Goal: Task Accomplishment & Management: Manage account settings

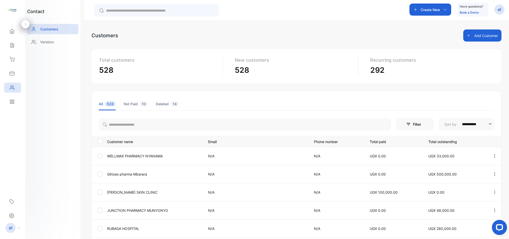
click at [493, 156] on icon "button" at bounding box center [494, 155] width 5 height 5
click at [461, 180] on div "Edit" at bounding box center [472, 185] width 57 height 10
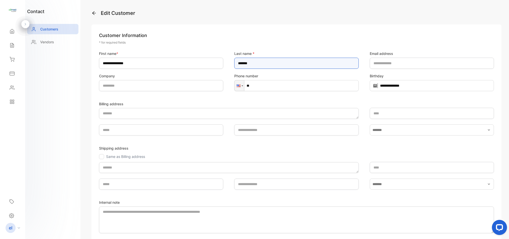
click at [262, 63] on name-inputlastname "*******" at bounding box center [296, 63] width 124 height 11
type name-inputlastname "*"
type name-inputlastname "********"
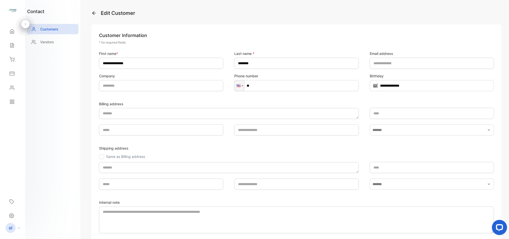
click at [255, 98] on form "**********" at bounding box center [296, 156] width 395 height 211
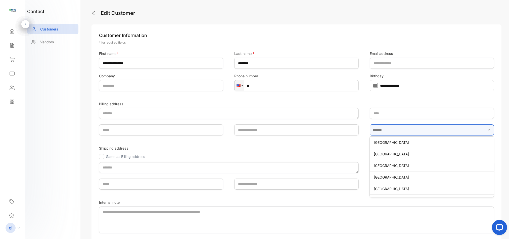
scroll to position [198, 0]
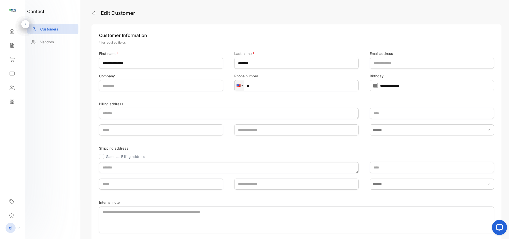
drag, startPoint x: 260, startPoint y: 98, endPoint x: 247, endPoint y: 98, distance: 13.1
drag, startPoint x: 247, startPoint y: 98, endPoint x: 306, endPoint y: 100, distance: 59.9
click at [159, 195] on form "**********" at bounding box center [296, 156] width 395 height 211
click at [159, 196] on form "**********" at bounding box center [296, 156] width 395 height 211
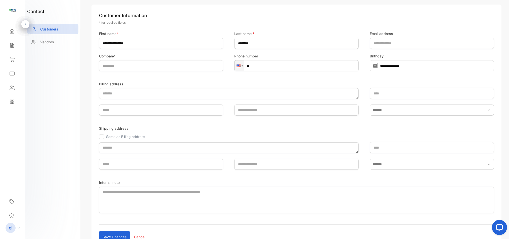
scroll to position [10, 0]
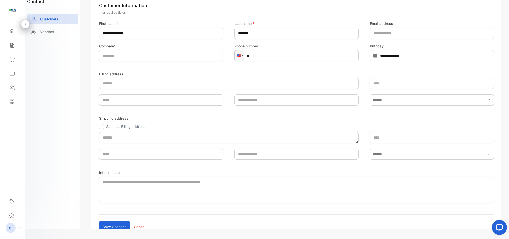
drag, startPoint x: 159, startPoint y: 196, endPoint x: 121, endPoint y: 222, distance: 46.1
drag, startPoint x: 121, startPoint y: 222, endPoint x: 119, endPoint y: 223, distance: 3.3
drag, startPoint x: 508, startPoint y: 29, endPoint x: 122, endPoint y: 225, distance: 432.6
drag, startPoint x: 122, startPoint y: 225, endPoint x: 115, endPoint y: 222, distance: 8.4
drag, startPoint x: 115, startPoint y: 222, endPoint x: 200, endPoint y: 226, distance: 85.6
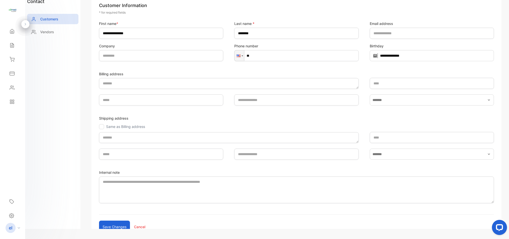
click at [200, 226] on div "Save changes Cancel" at bounding box center [178, 226] width 158 height 12
click at [200, 226] on div "**********" at bounding box center [296, 109] width 425 height 239
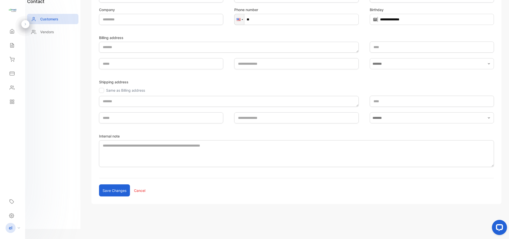
click at [113, 190] on button "Save changes" at bounding box center [114, 190] width 31 height 12
click at [113, 190] on div "Updating customer details, please wait..." at bounding box center [254, 119] width 509 height 239
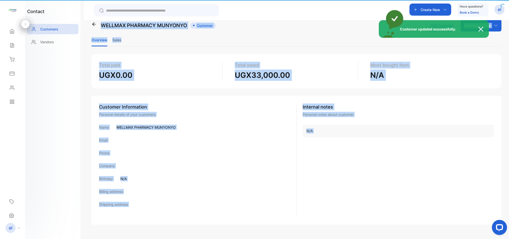
scroll to position [10, 0]
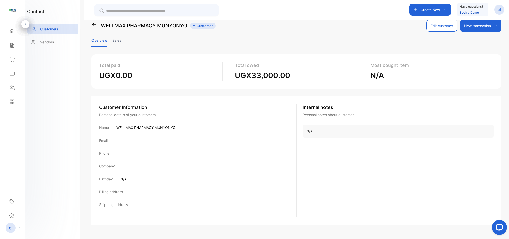
drag, startPoint x: 116, startPoint y: 38, endPoint x: 58, endPoint y: 61, distance: 62.9
drag, startPoint x: 58, startPoint y: 61, endPoint x: 116, endPoint y: 41, distance: 61.6
drag, startPoint x: 116, startPoint y: 39, endPoint x: 179, endPoint y: 21, distance: 66.1
drag, startPoint x: 179, startPoint y: 21, endPoint x: 118, endPoint y: 40, distance: 64.1
drag, startPoint x: 116, startPoint y: 39, endPoint x: 10, endPoint y: 43, distance: 106.1
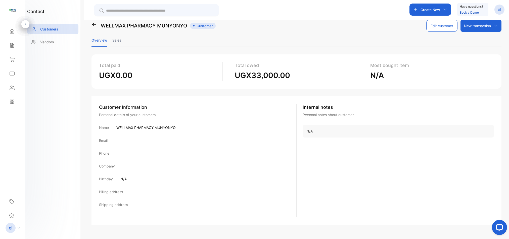
drag, startPoint x: 10, startPoint y: 43, endPoint x: 24, endPoint y: 42, distance: 14.2
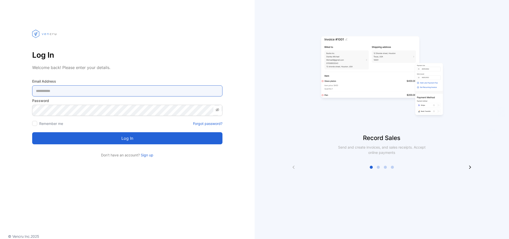
type Address-inputemail "**********"
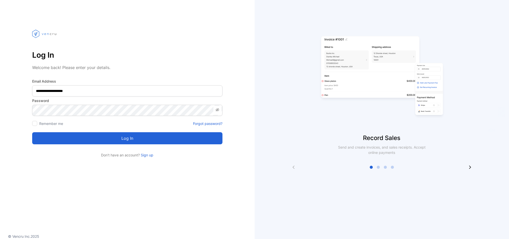
click at [133, 140] on button "Log in" at bounding box center [127, 138] width 190 height 12
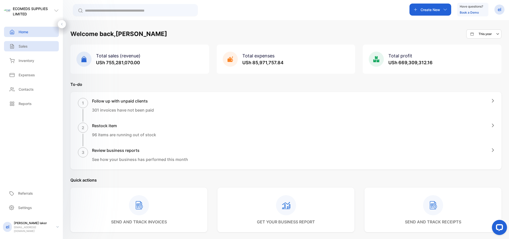
click at [35, 44] on div "Sales" at bounding box center [31, 46] width 55 height 10
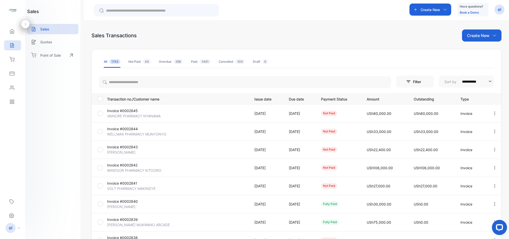
click at [492, 111] on icon "button" at bounding box center [494, 113] width 5 height 5
click at [447, 121] on td "USh80,000.00" at bounding box center [431, 113] width 47 height 18
click at [493, 131] on icon "button" at bounding box center [494, 131] width 5 height 5
click at [469, 174] on span "Print" at bounding box center [469, 174] width 9 height 6
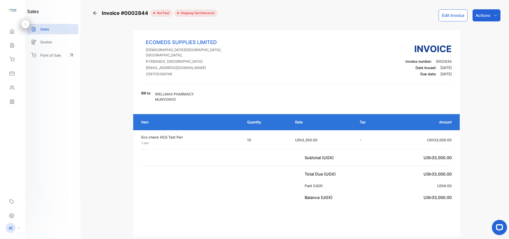
click at [12, 40] on div "Sales" at bounding box center [12, 45] width 17 height 10
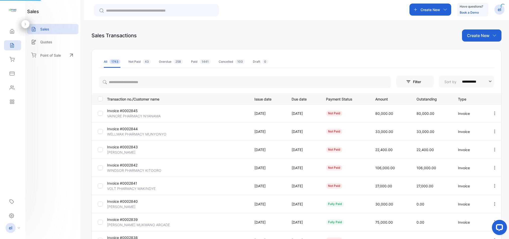
click at [12, 40] on div "Sales" at bounding box center [12, 45] width 17 height 10
